Goal: Answer question/provide support

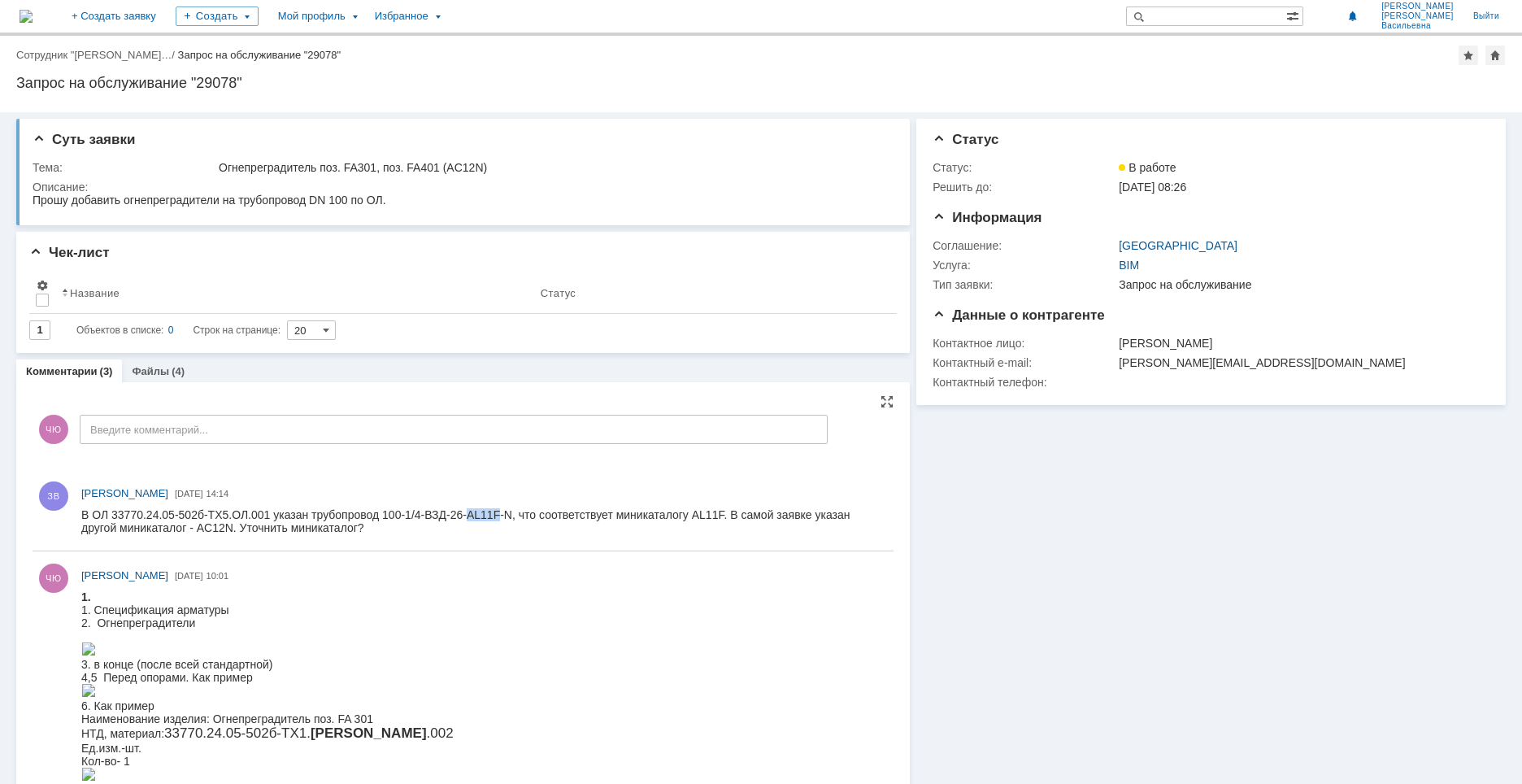
drag, startPoint x: 468, startPoint y: 517, endPoint x: 500, endPoint y: 517, distance: 32.0
click at [500, 517] on div "В ОЛ 33770.24.05-502б-ТХ5.ОЛ.001 указан трубопровод 100-1/4-ВЗД-26-A L11F -N, ч…" at bounding box center [480, 521] width 797 height 26
copy div "A L11F"
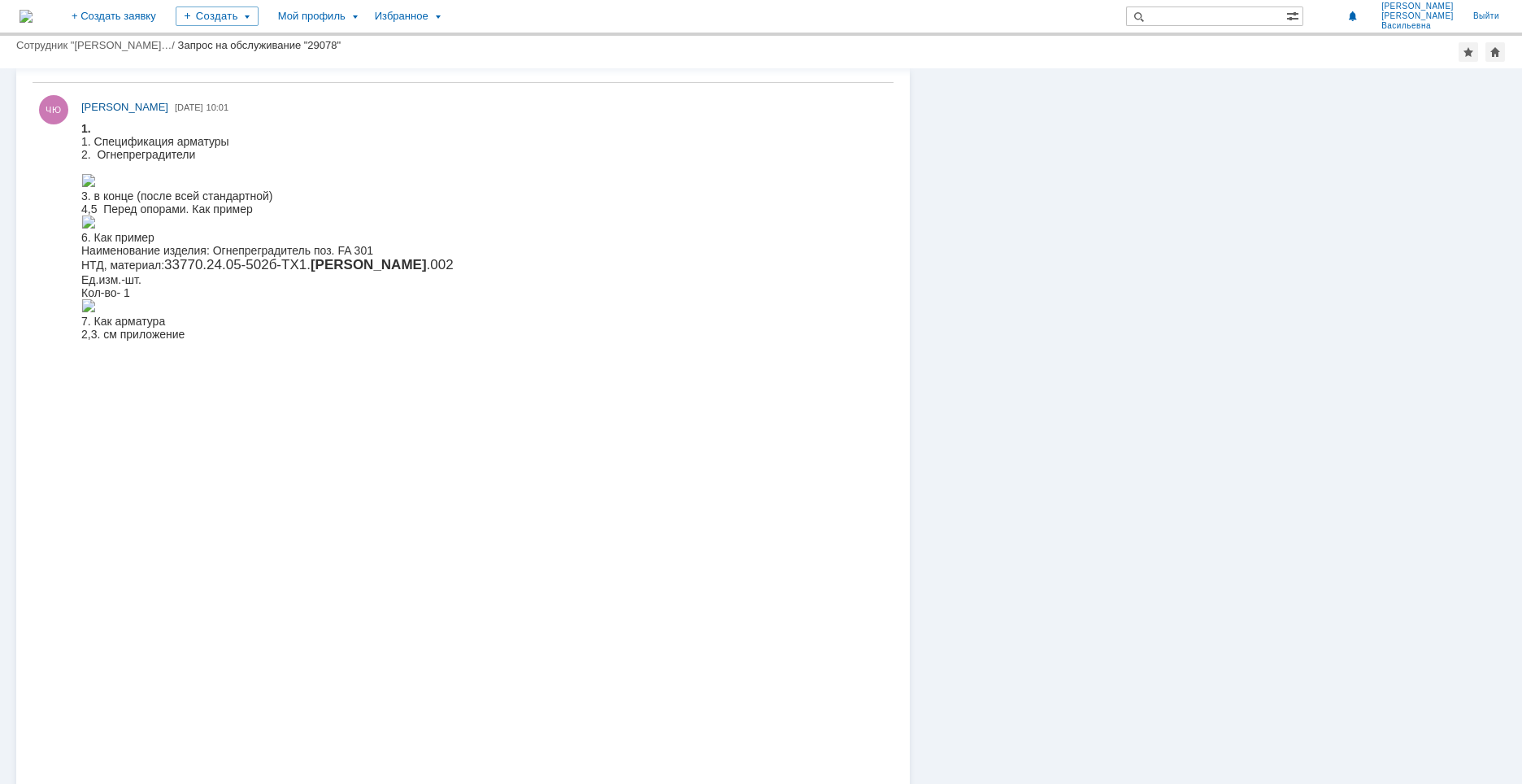
scroll to position [81, 0]
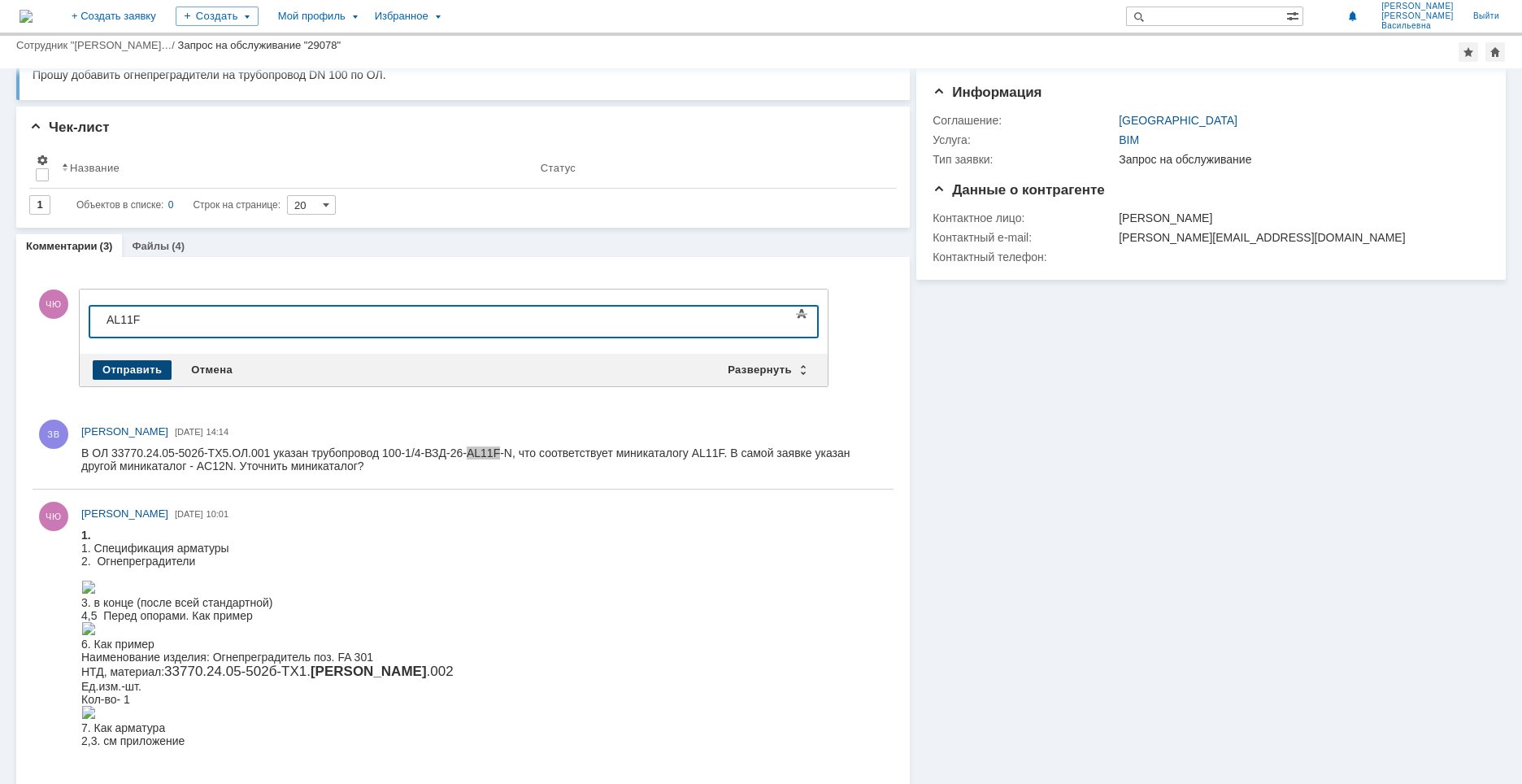
click at [112, 360] on div "Отправить" at bounding box center [132, 370] width 79 height 20
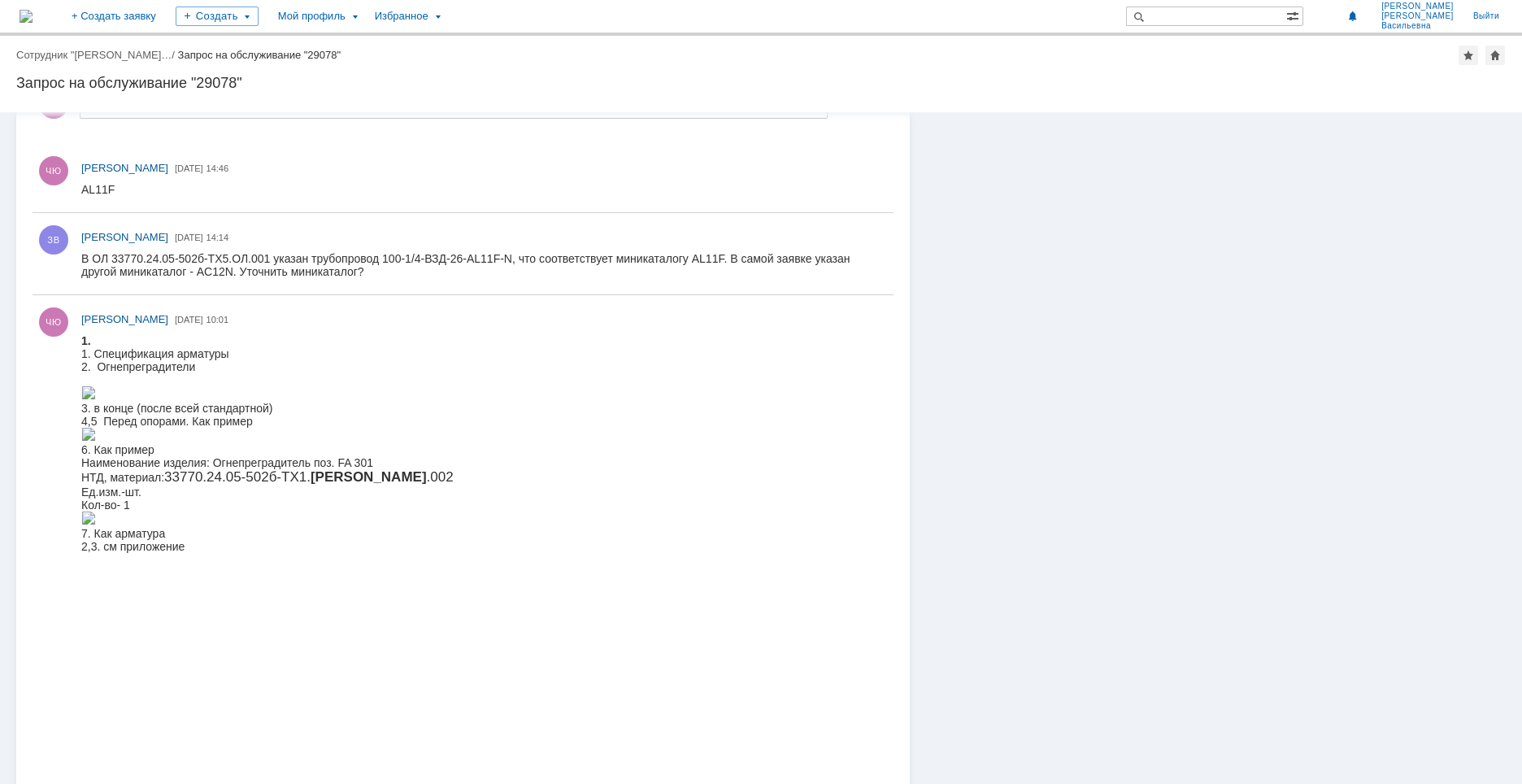
scroll to position [0, 0]
